Goal: Task Accomplishment & Management: Use online tool/utility

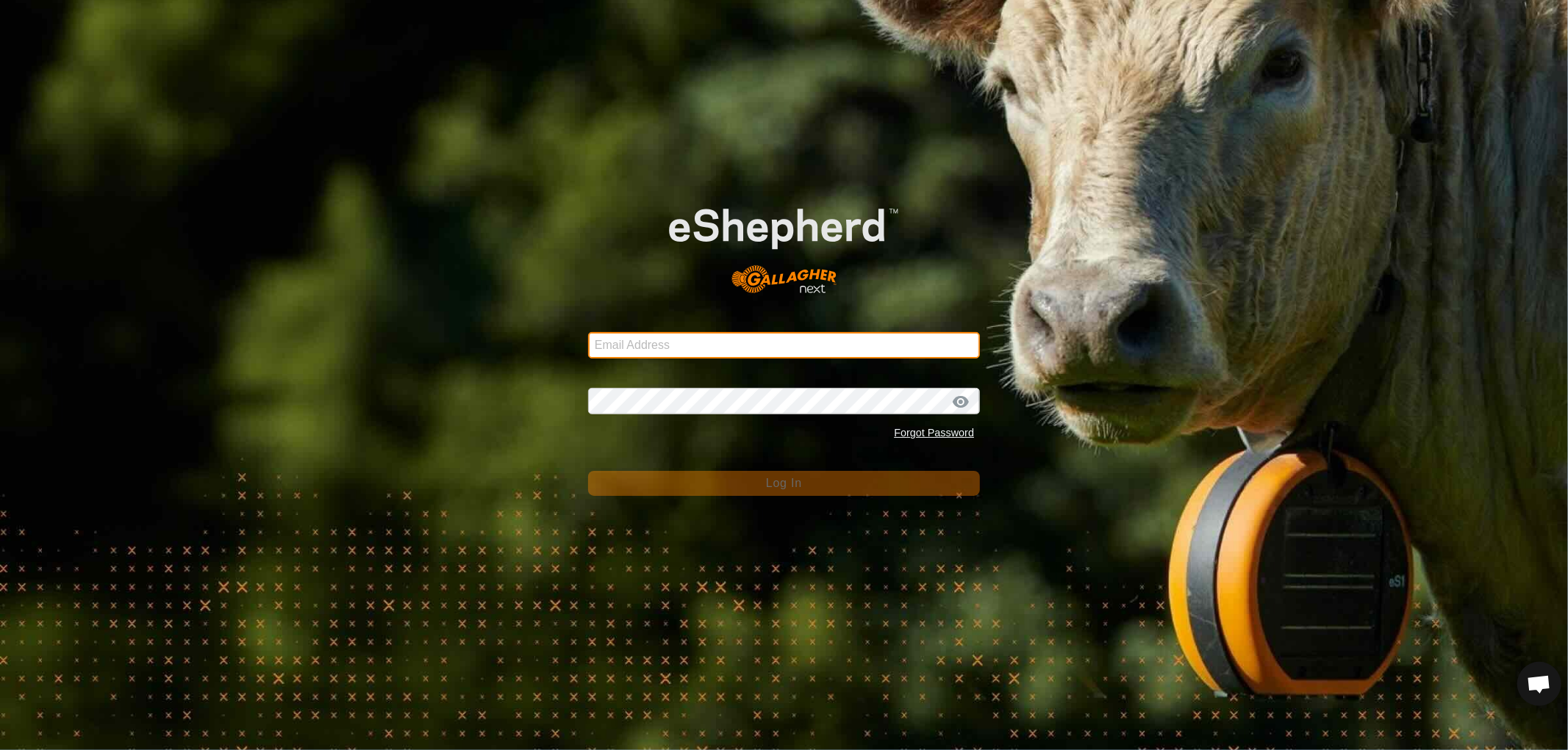
drag, startPoint x: 671, startPoint y: 333, endPoint x: 673, endPoint y: 342, distance: 9.2
click at [671, 333] on input "Email Address" at bounding box center [784, 345] width 392 height 27
type input "[EMAIL_ADDRESS][DOMAIN_NAME]"
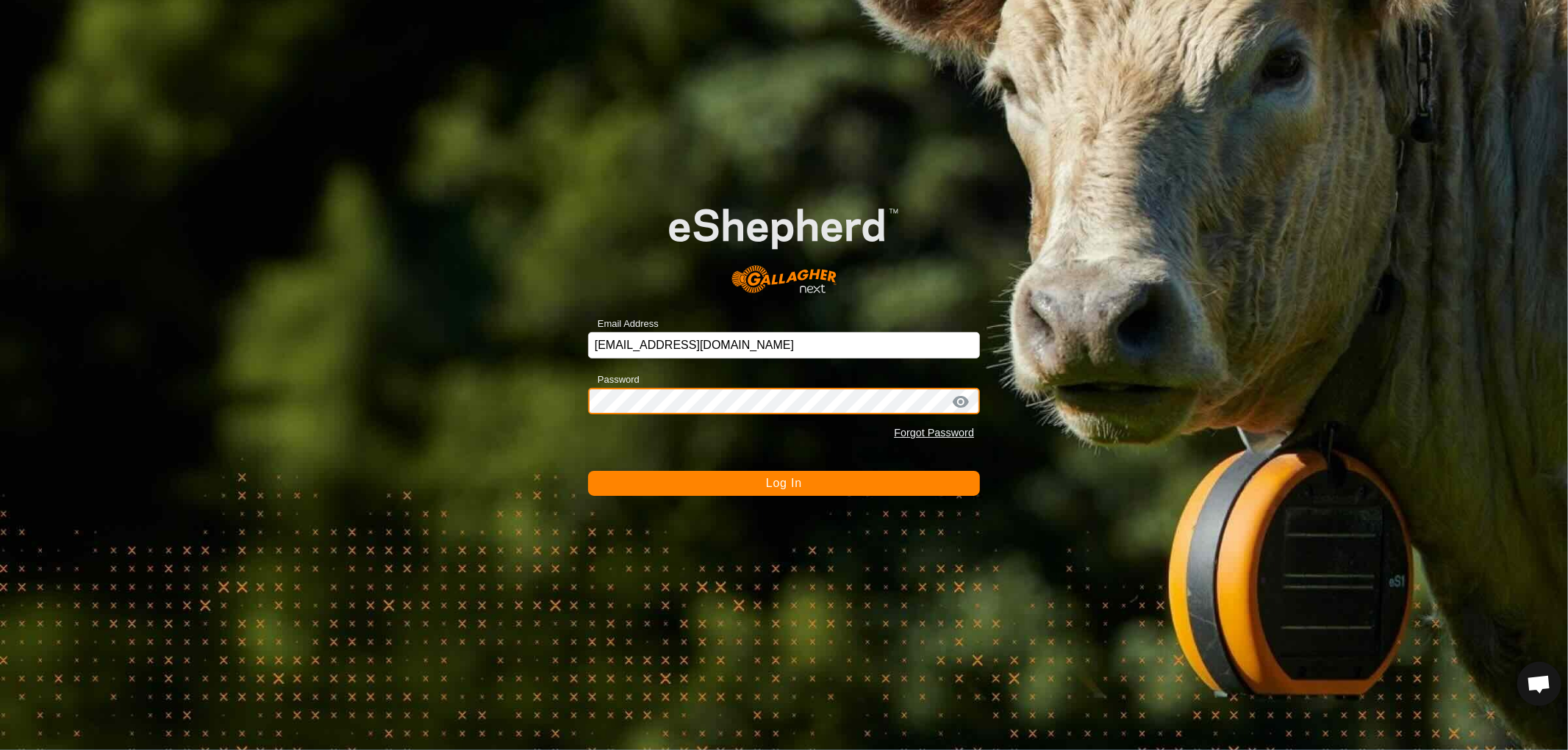
click at [588, 471] on button "Log In" at bounding box center [784, 483] width 392 height 25
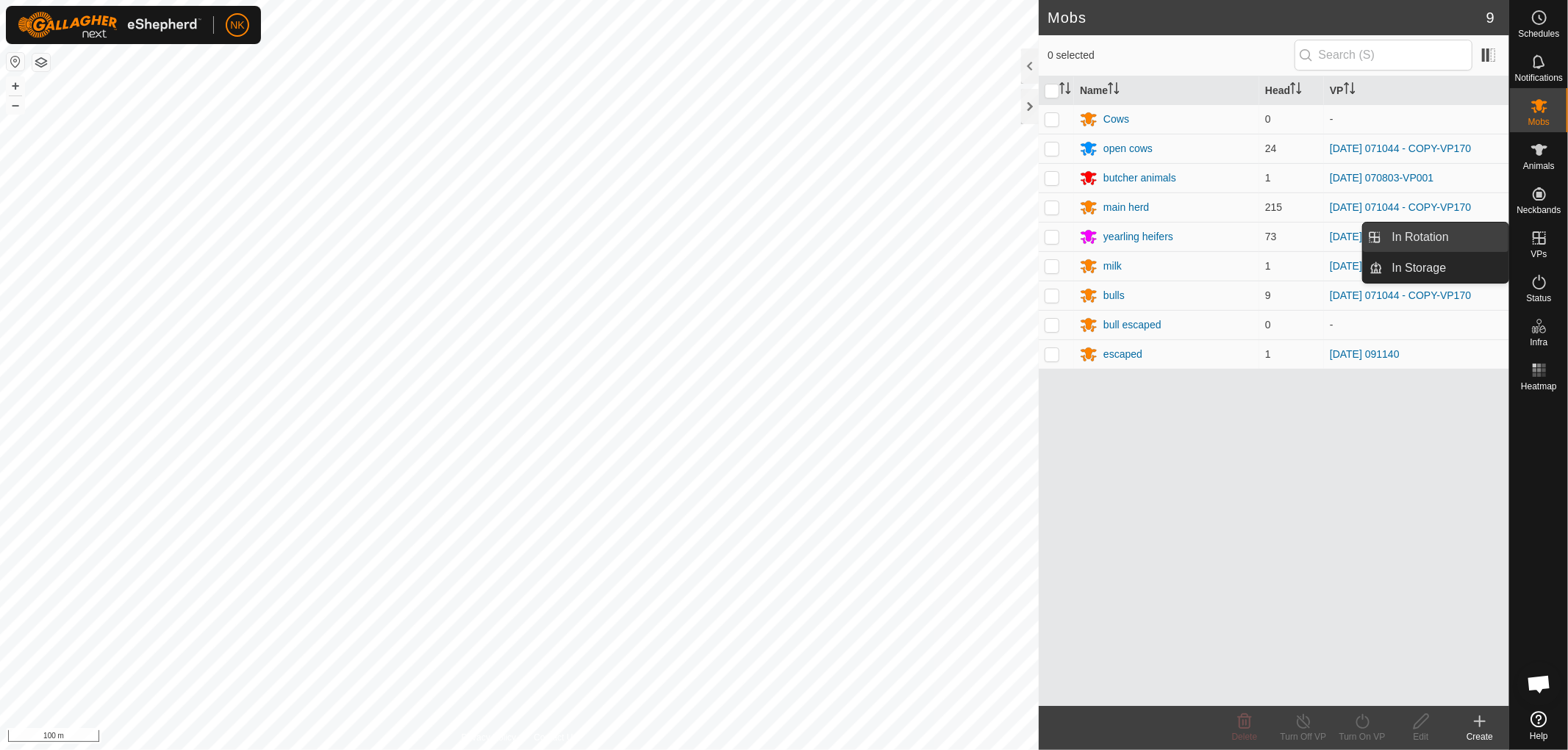
click at [1420, 241] on span "In Rotation" at bounding box center [1420, 237] width 56 height 18
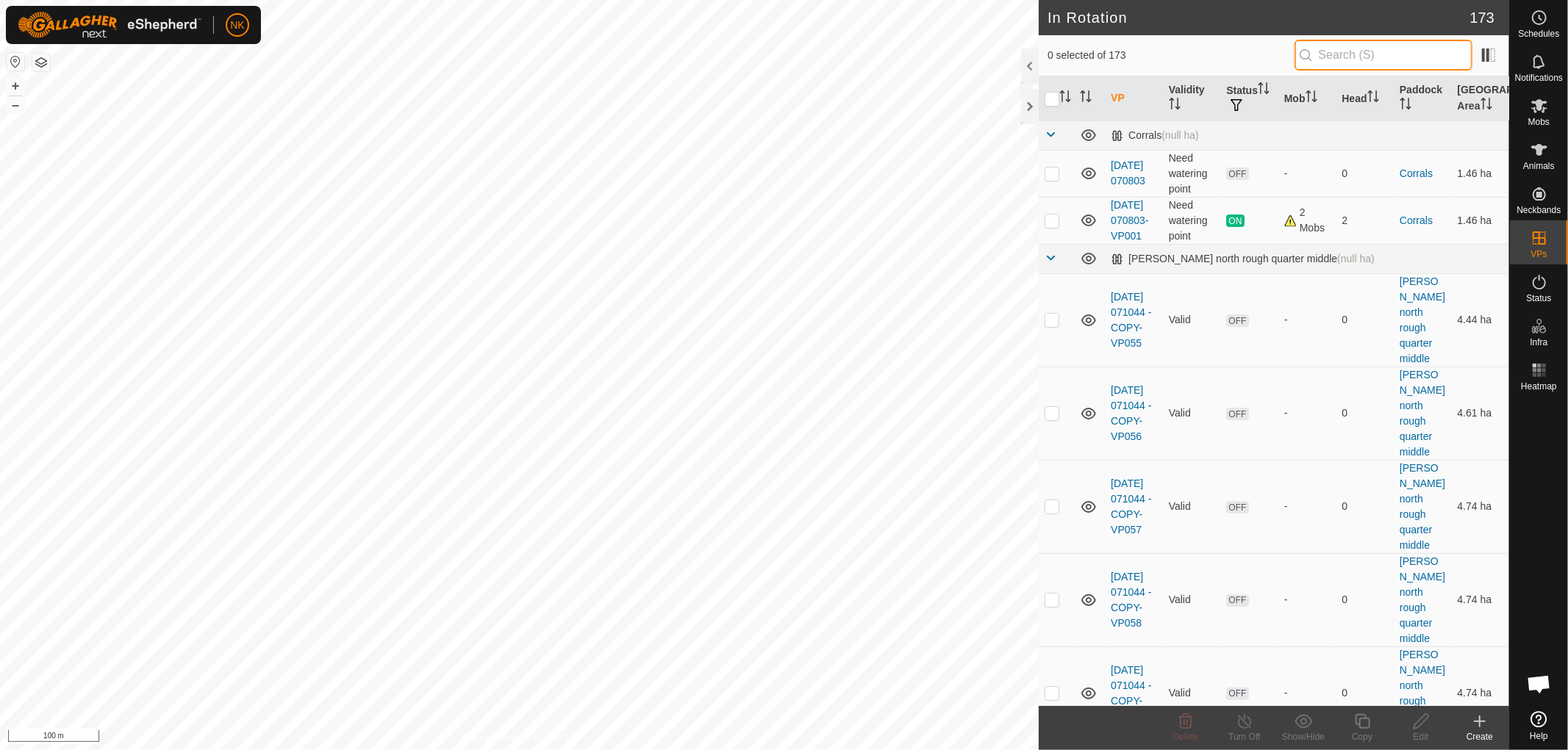
click at [1340, 47] on input "text" at bounding box center [1383, 54] width 178 height 31
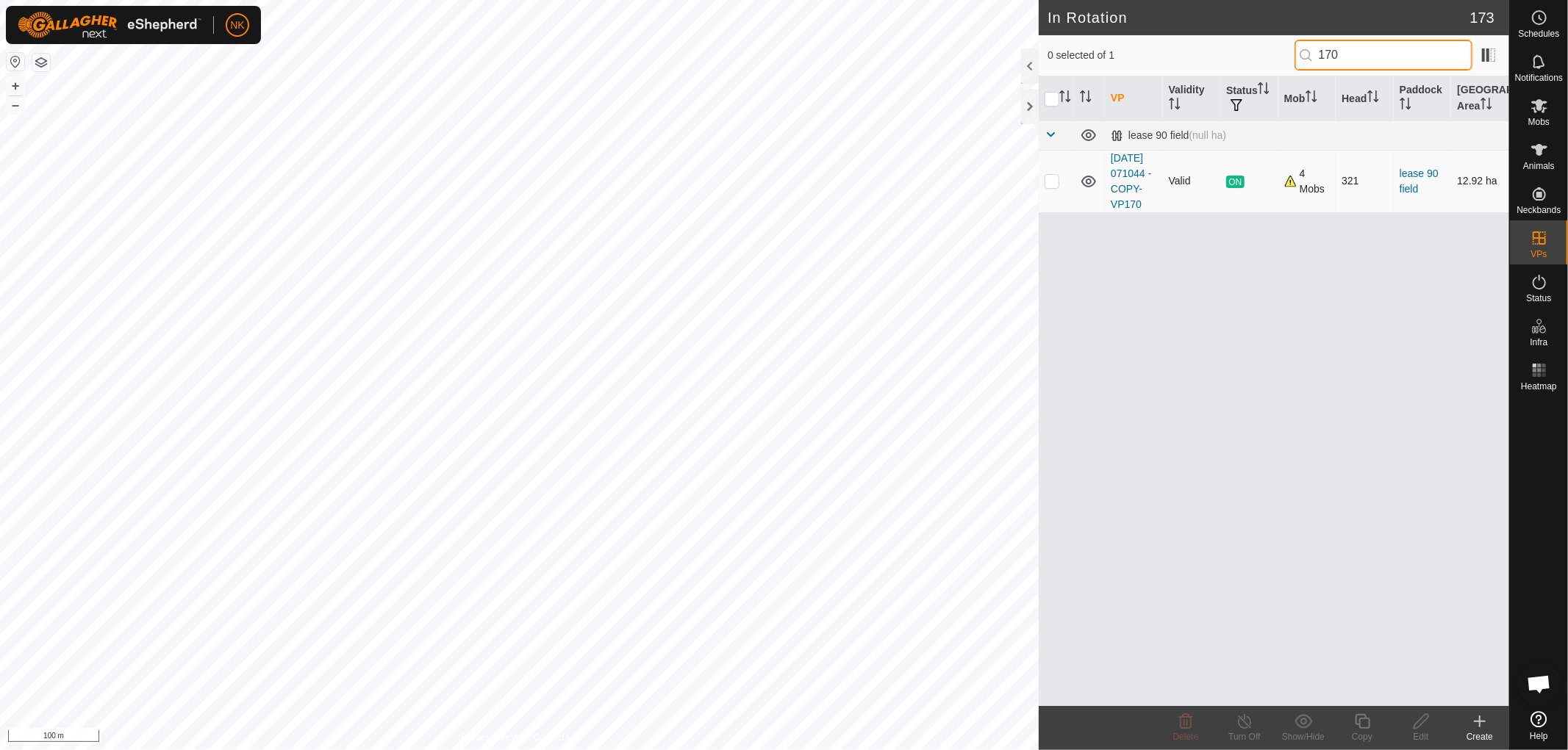
type input "170"
click at [1050, 187] on p-checkbox at bounding box center [1052, 181] width 15 height 12
checkbox input "true"
click at [1368, 730] on div "Copy" at bounding box center [1361, 736] width 58 height 13
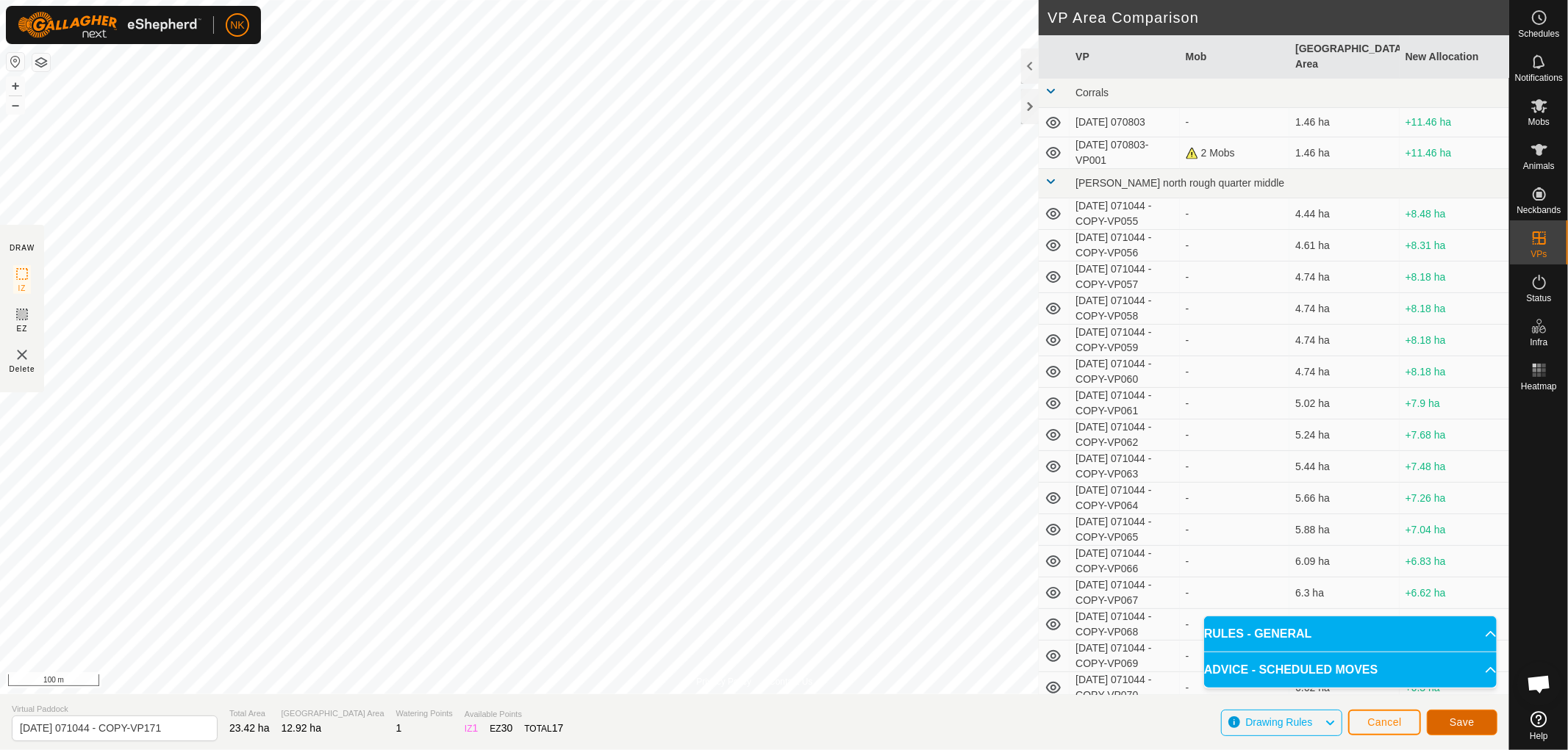
click at [1468, 714] on button "Save" at bounding box center [1461, 723] width 70 height 26
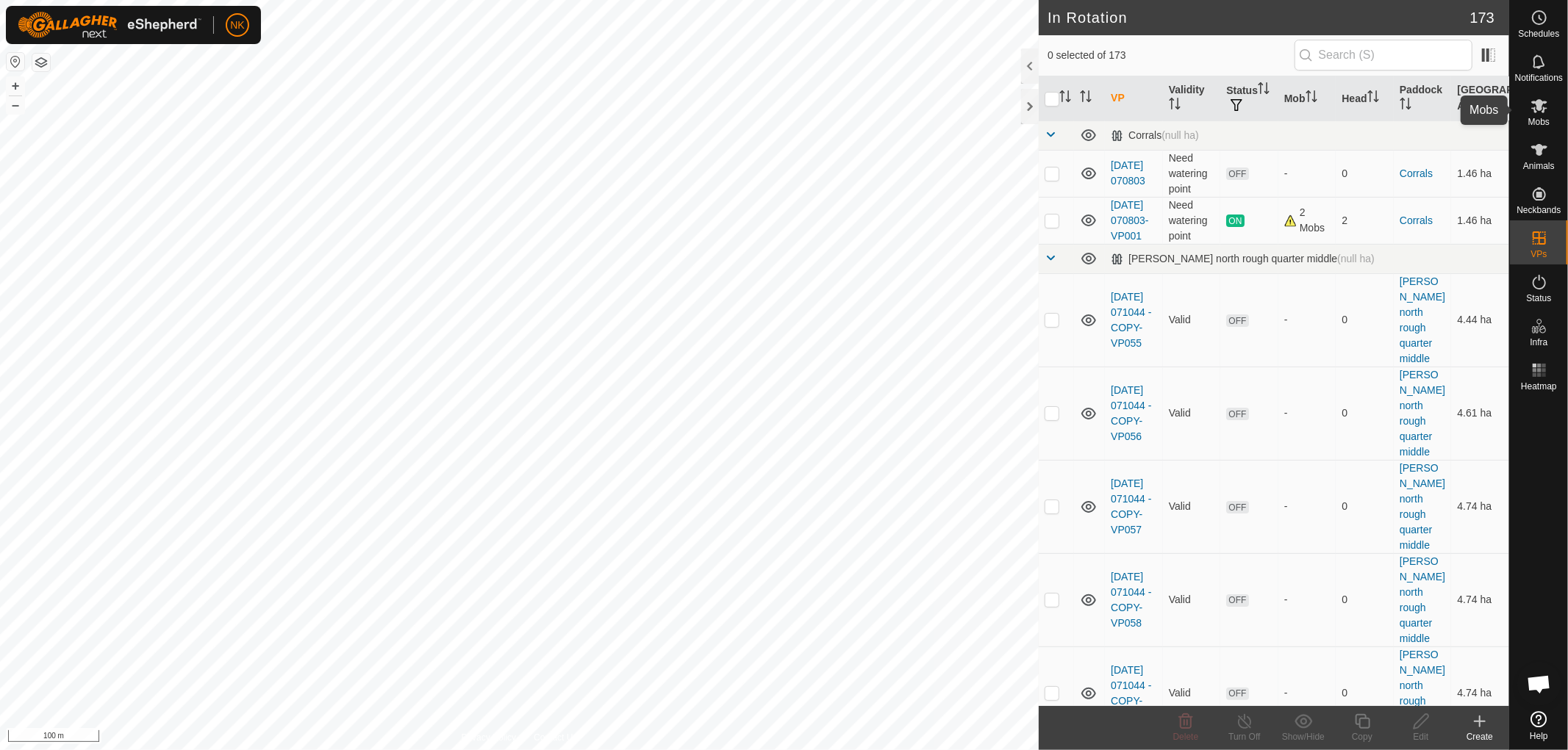
click at [1540, 118] on span "Mobs" at bounding box center [1538, 122] width 22 height 9
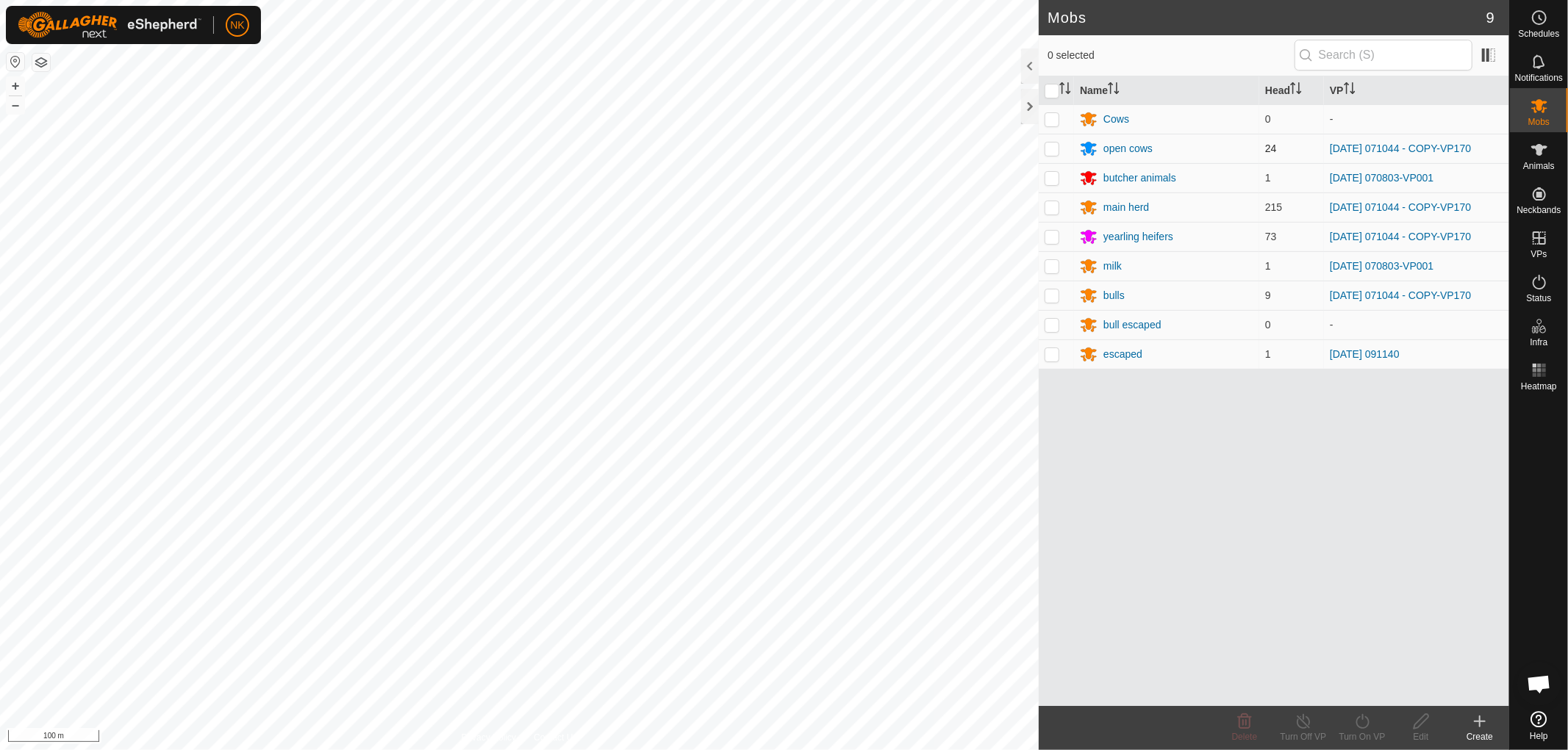
click at [1059, 147] on p-checkbox at bounding box center [1052, 148] width 15 height 12
checkbox input "true"
click at [1056, 216] on td at bounding box center [1057, 208] width 36 height 30
checkbox input "true"
click at [1052, 233] on p-checkbox at bounding box center [1052, 236] width 15 height 12
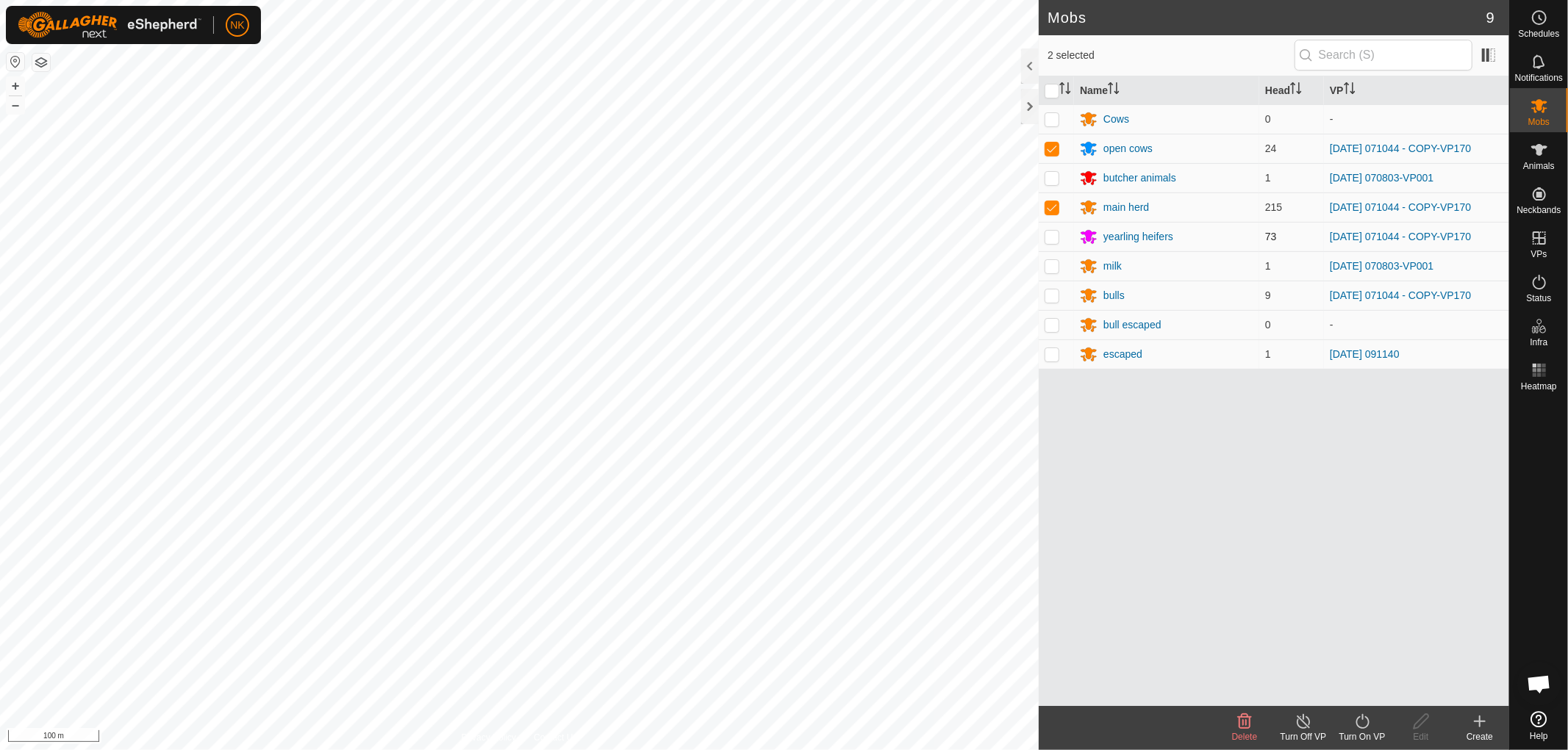
checkbox input "true"
click at [1053, 296] on p-checkbox at bounding box center [1052, 296] width 15 height 12
checkbox input "true"
click at [1357, 719] on icon at bounding box center [1361, 721] width 13 height 15
click at [1349, 685] on link "Now" at bounding box center [1406, 690] width 145 height 30
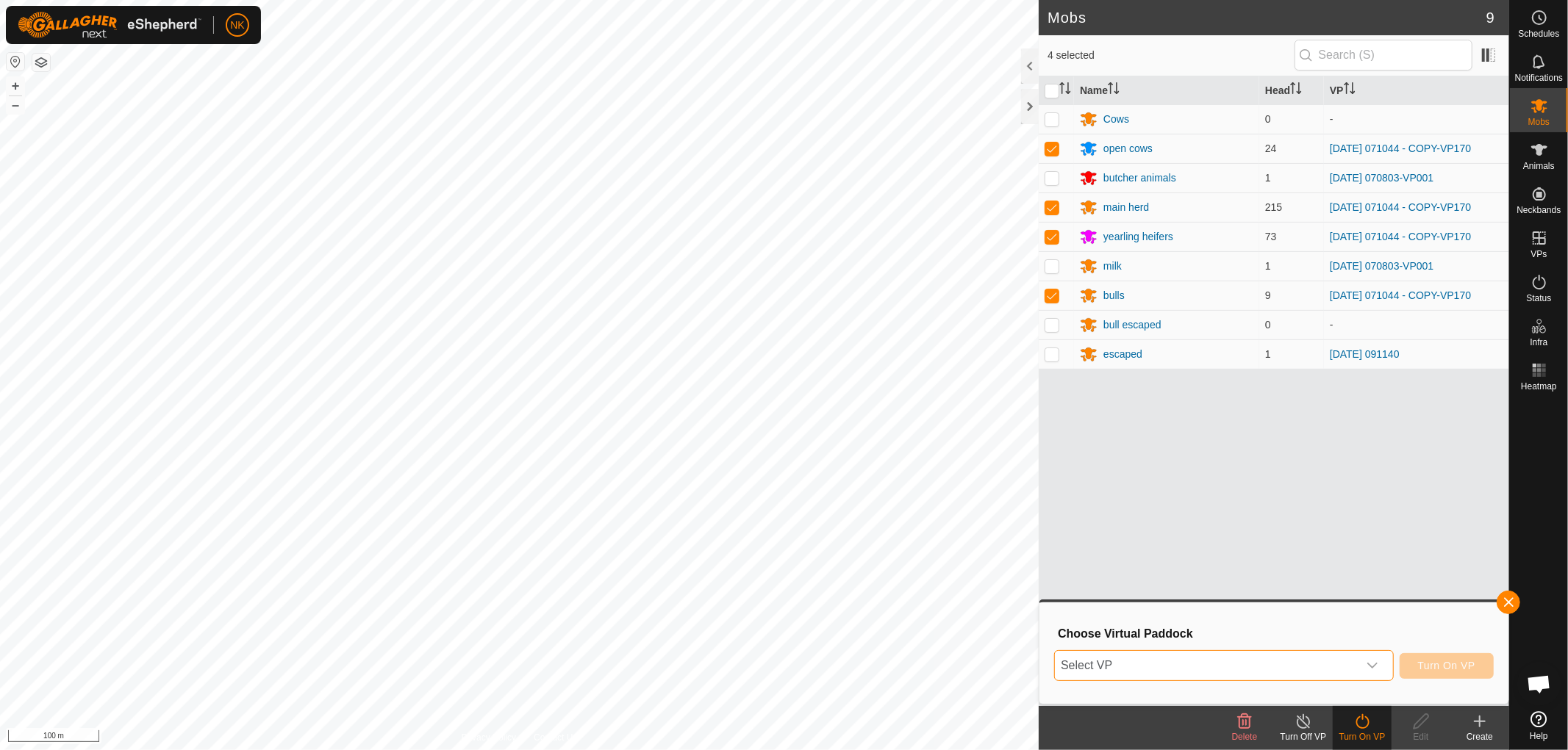
click at [1305, 664] on span "Select VP" at bounding box center [1206, 666] width 303 height 30
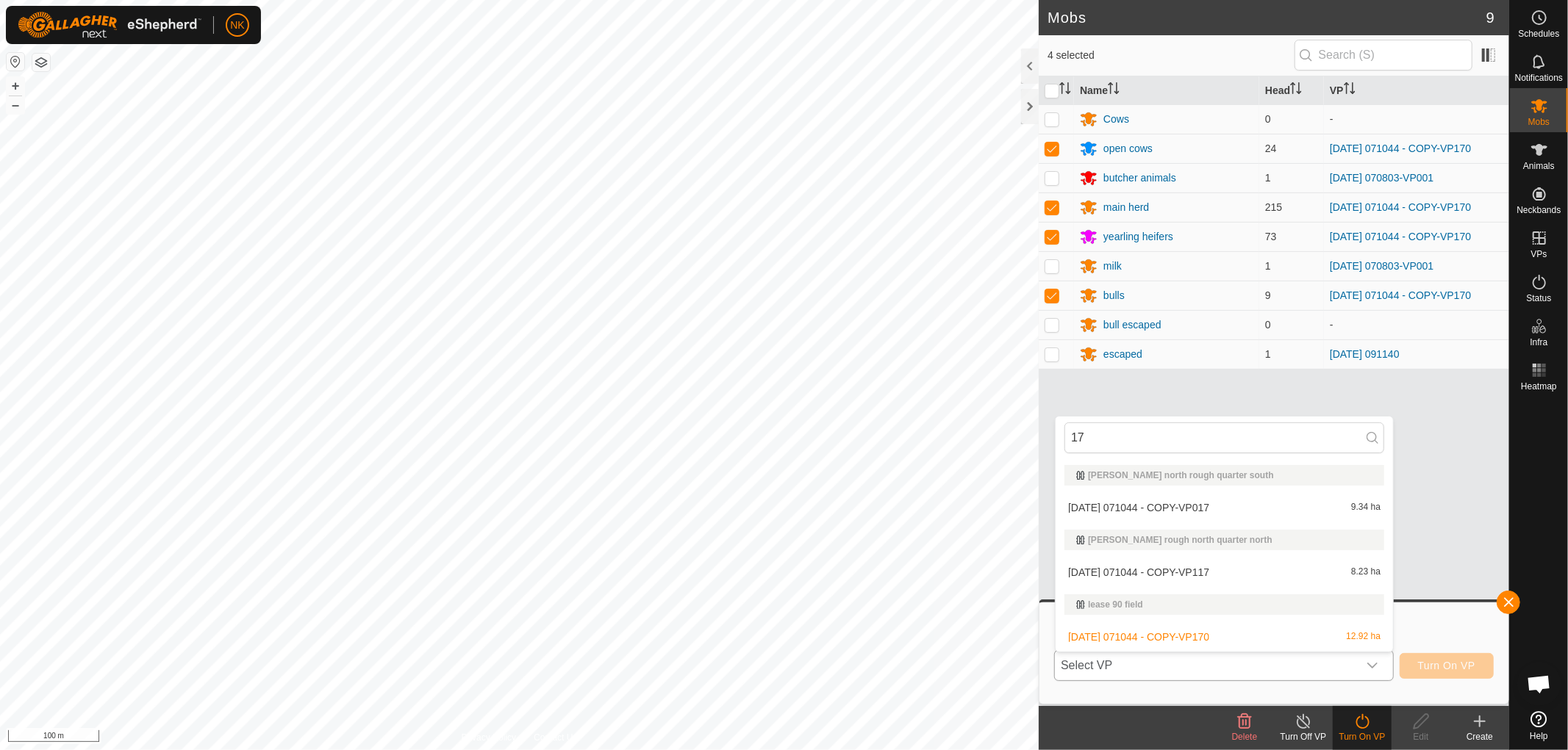
type input "171"
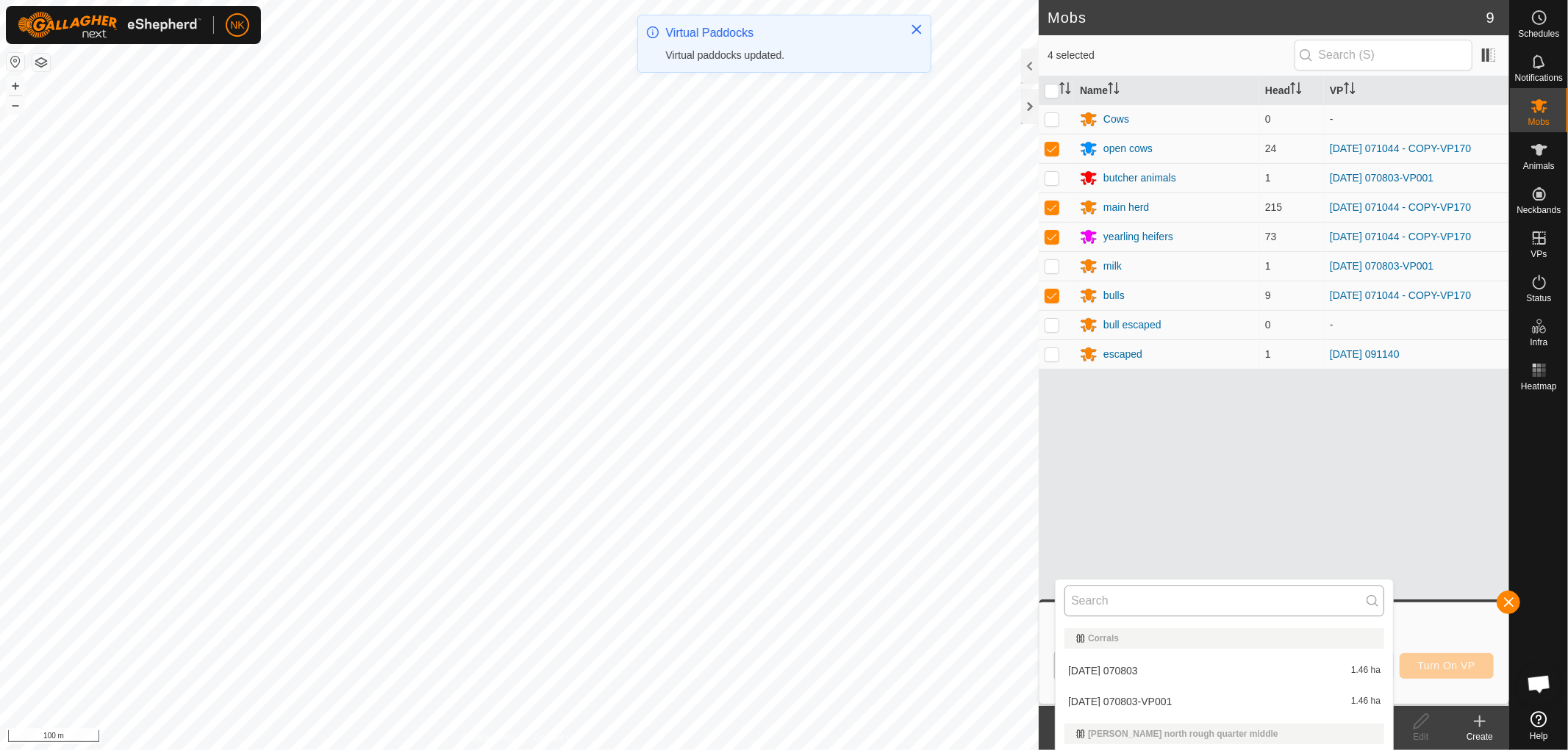
click at [1112, 599] on input "text" at bounding box center [1224, 601] width 320 height 31
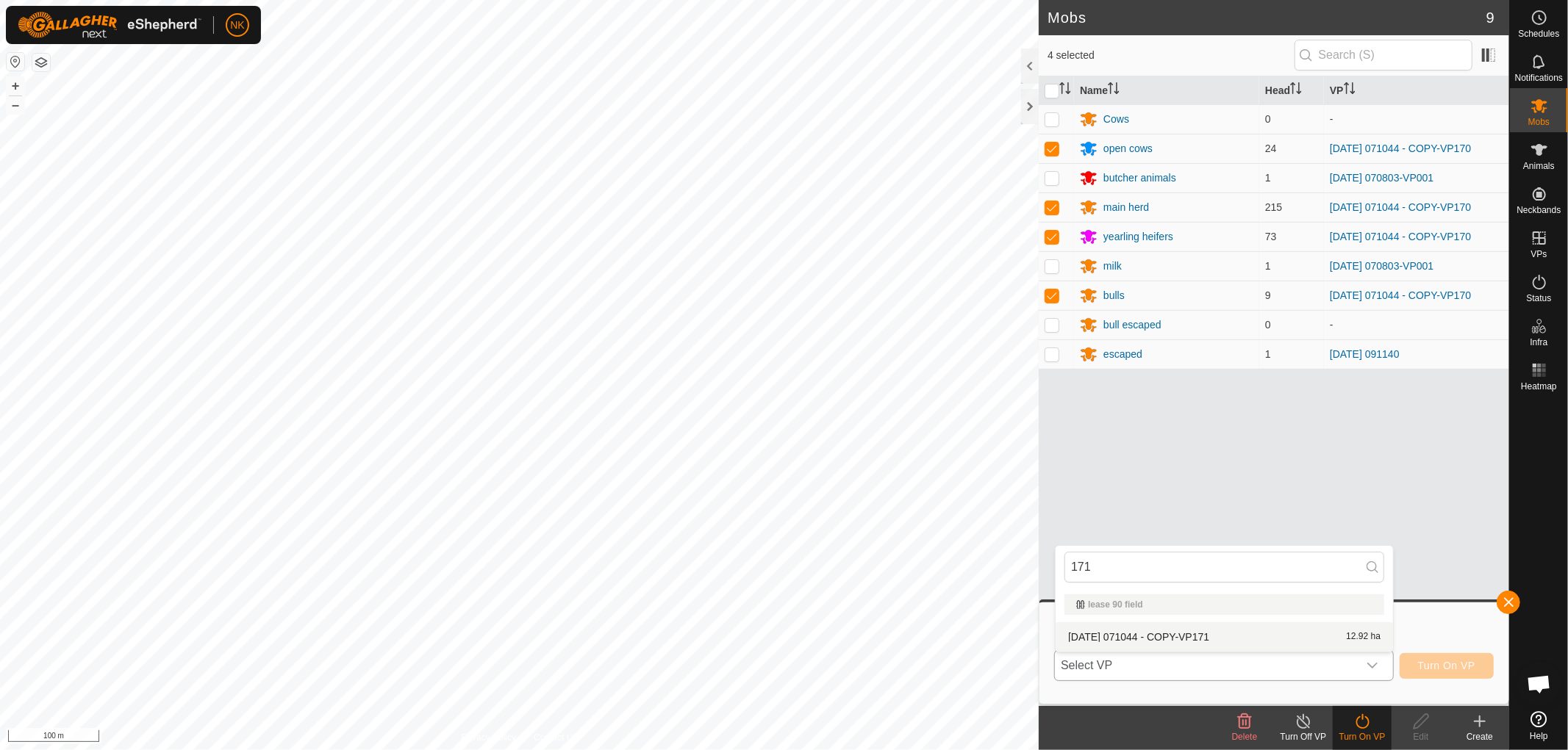
type input "171"
click at [1140, 630] on li "[DATE] 071044 - COPY-VP171 12.92 ha" at bounding box center [1224, 637] width 337 height 30
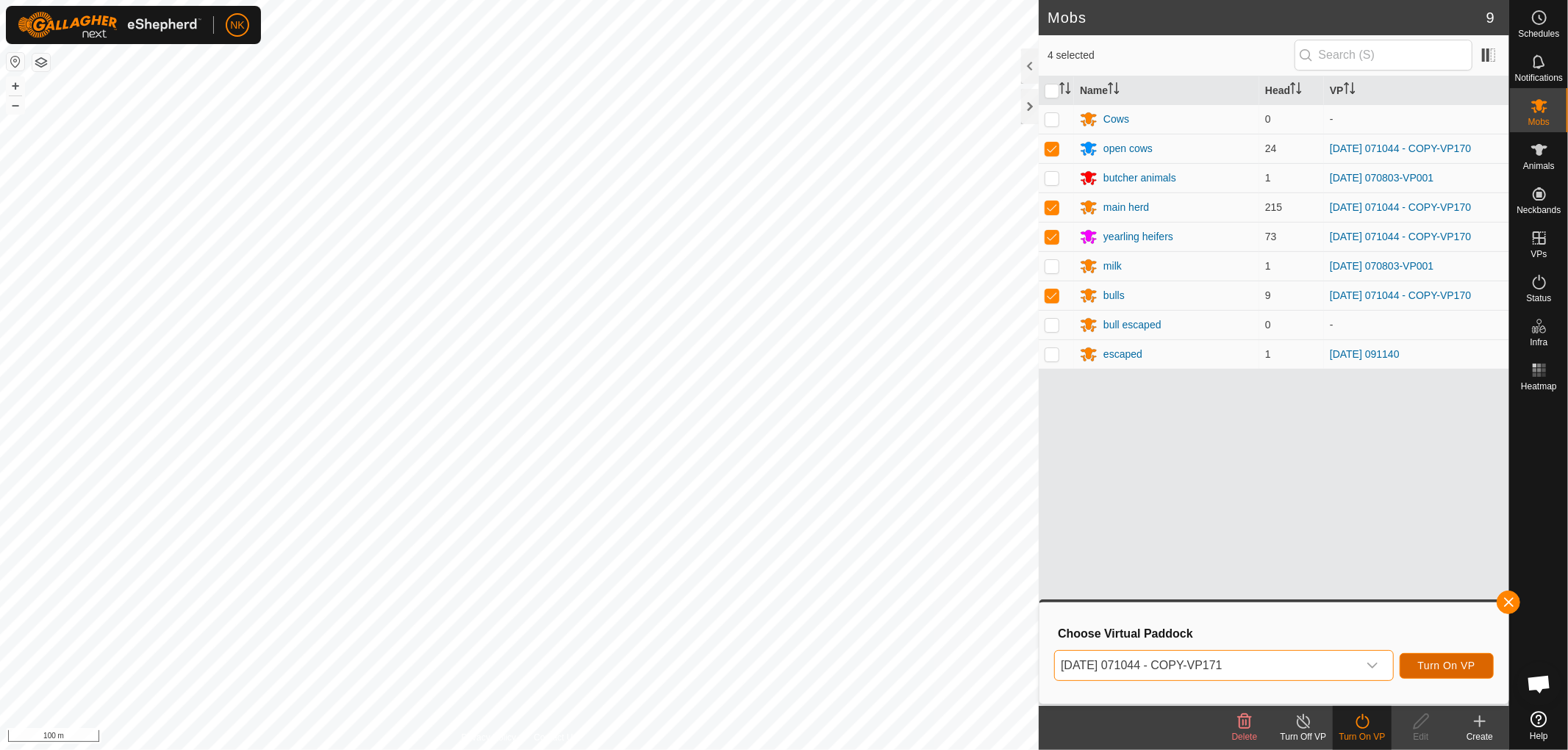
click at [1474, 663] on span "Turn On VP" at bounding box center [1446, 666] width 57 height 12
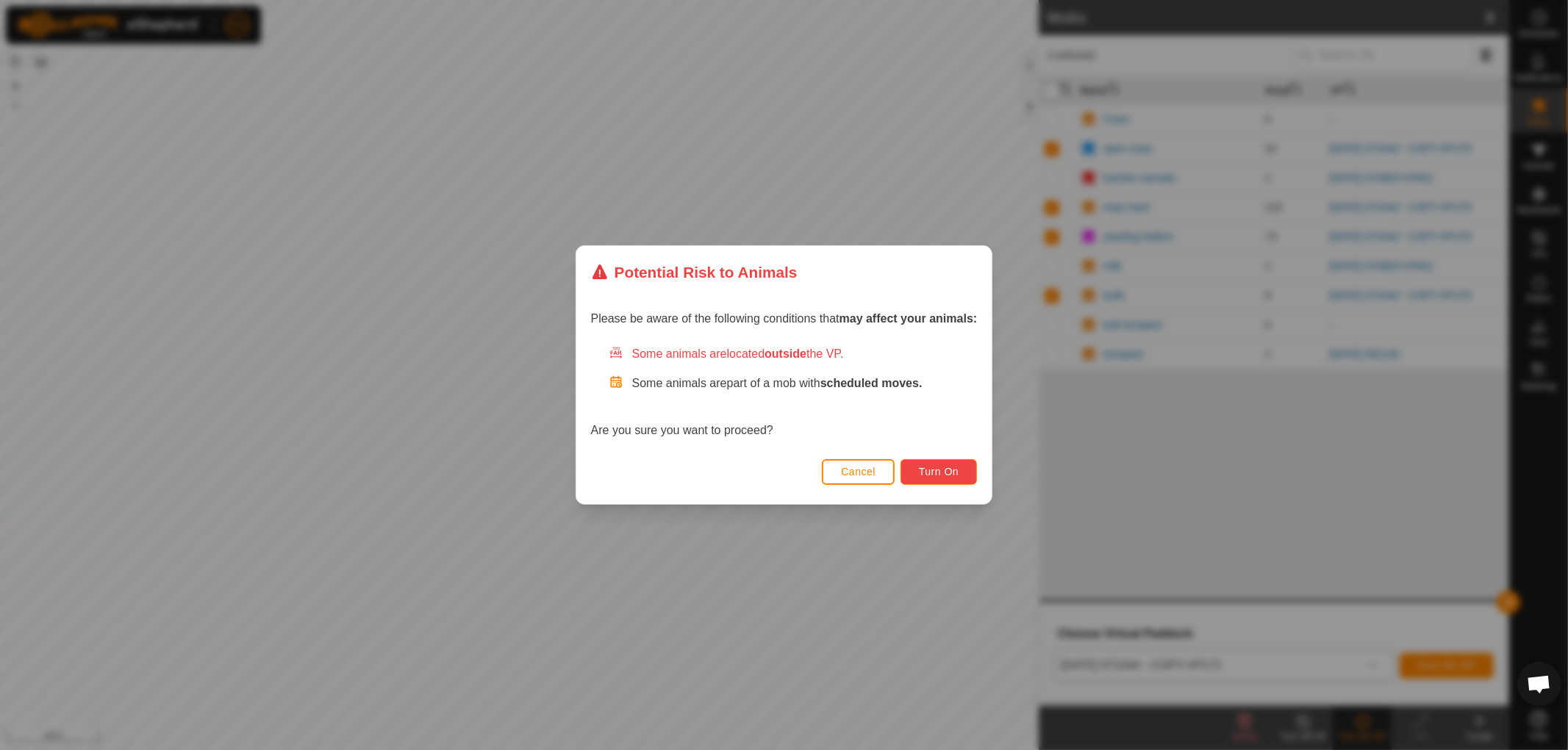
click at [917, 473] on button "Turn On" at bounding box center [938, 472] width 76 height 26
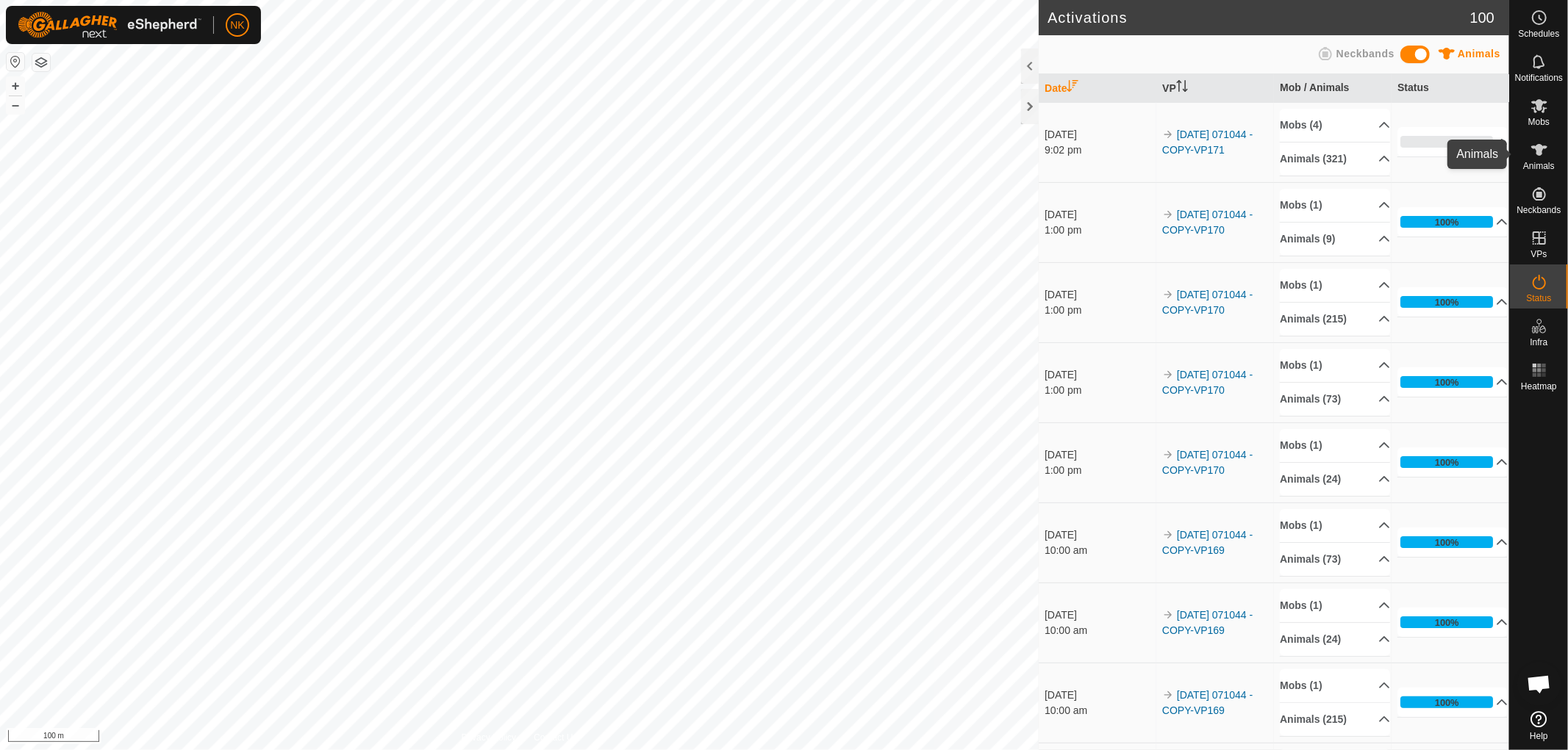
click at [1526, 155] on es-animals-svg-icon at bounding box center [1538, 150] width 27 height 24
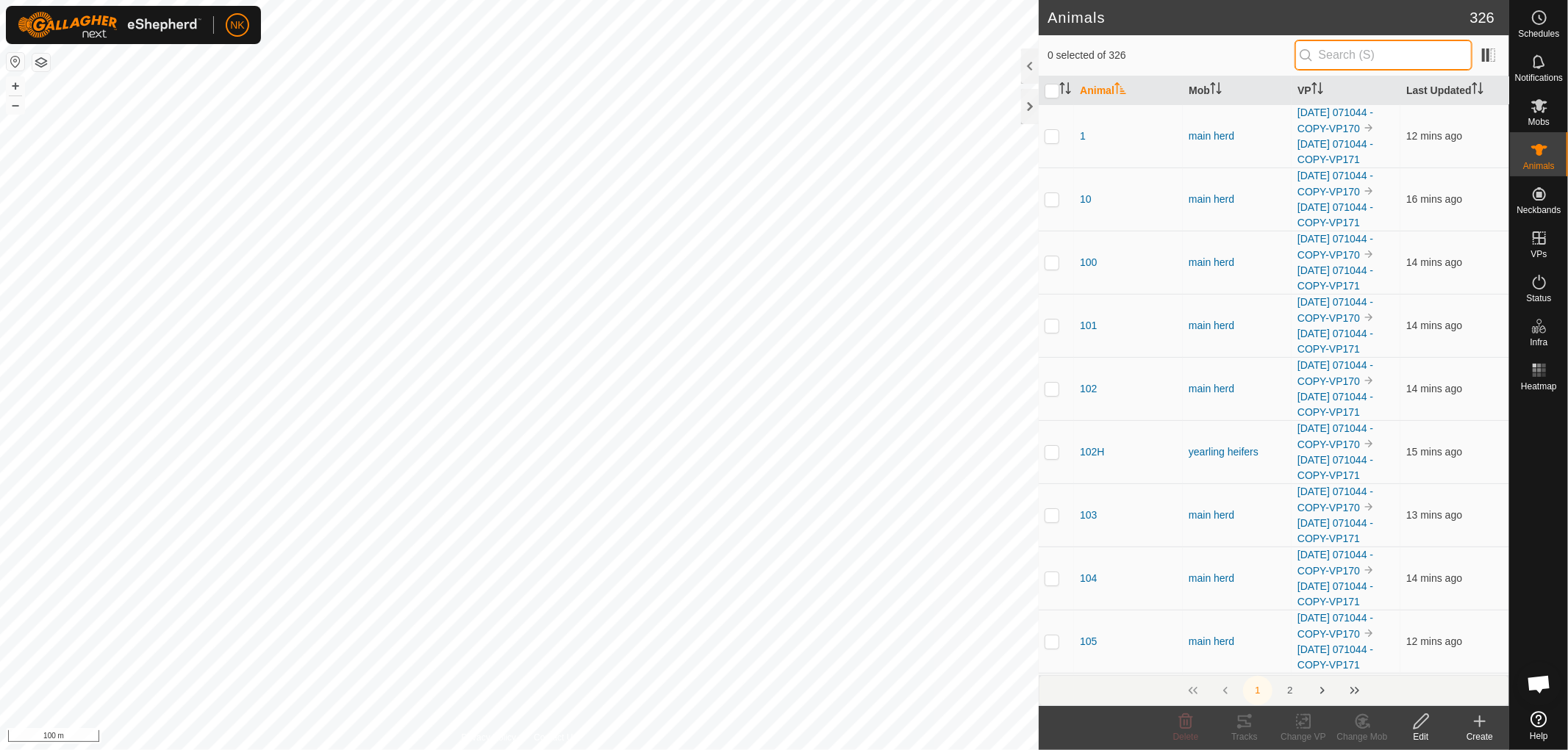
click at [1371, 56] on input "text" at bounding box center [1383, 54] width 178 height 31
type input "104"
click at [1052, 585] on p-checkbox at bounding box center [1052, 579] width 15 height 12
checkbox input "true"
click at [1237, 728] on icon at bounding box center [1245, 722] width 18 height 18
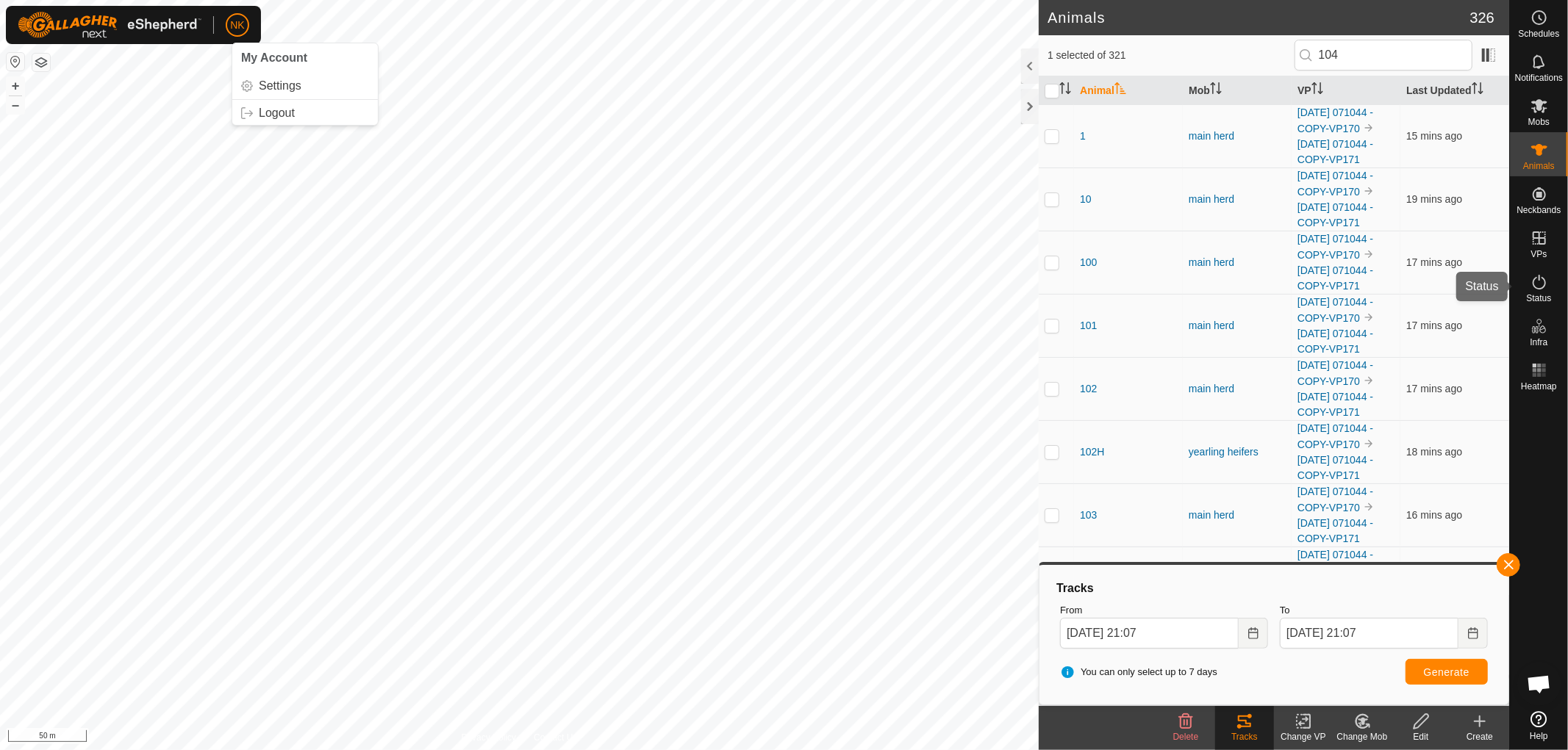
click at [1545, 283] on icon at bounding box center [1539, 282] width 18 height 18
